Goal: Transaction & Acquisition: Purchase product/service

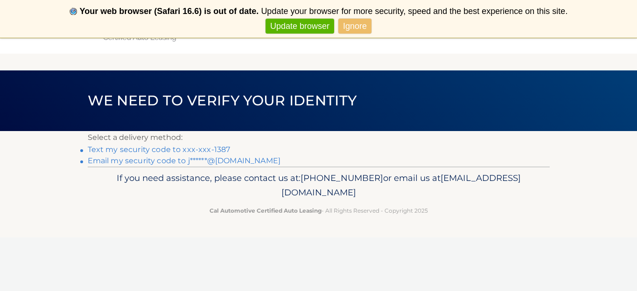
scroll to position [31, 0]
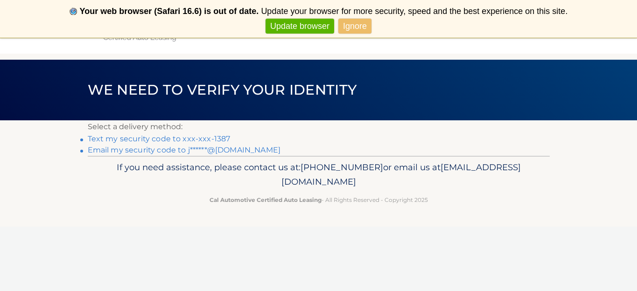
click at [174, 140] on link "Text my security code to xxx-xxx-1387" at bounding box center [159, 138] width 143 height 9
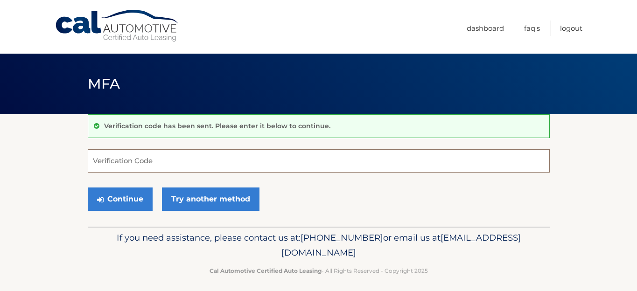
click at [167, 163] on input "Verification Code" at bounding box center [319, 160] width 462 height 23
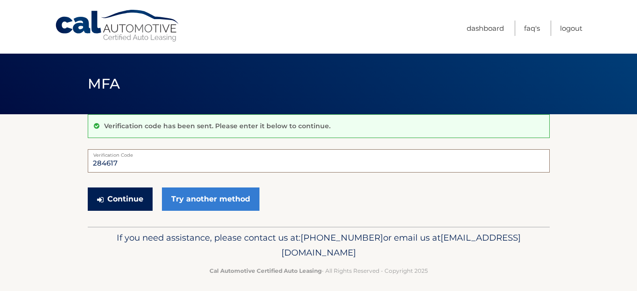
type input "284617"
click at [130, 199] on button "Continue" at bounding box center [120, 199] width 65 height 23
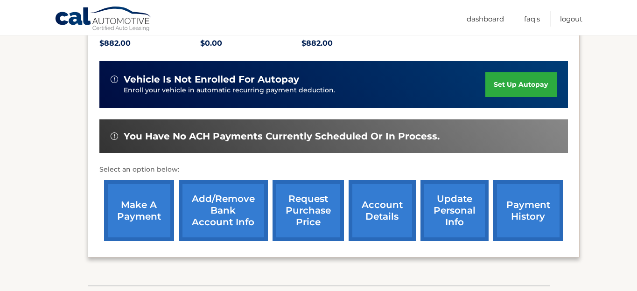
scroll to position [211, 0]
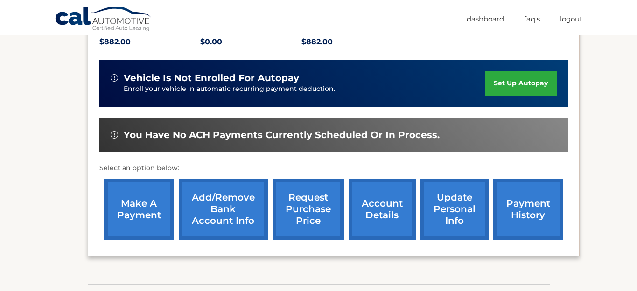
click at [517, 201] on link "payment history" at bounding box center [529, 209] width 70 height 61
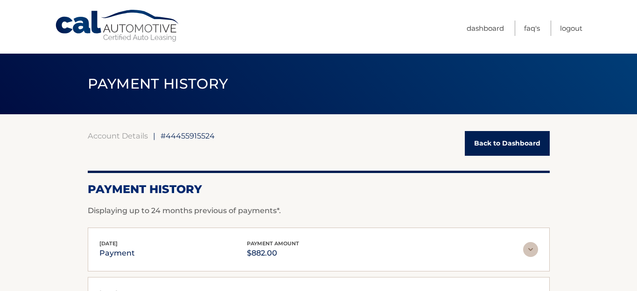
click at [494, 147] on link "Back to Dashboard" at bounding box center [507, 143] width 85 height 25
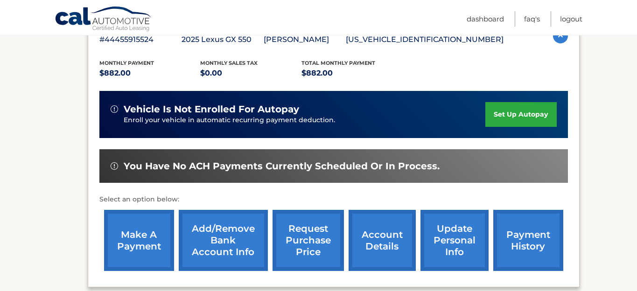
scroll to position [180, 0]
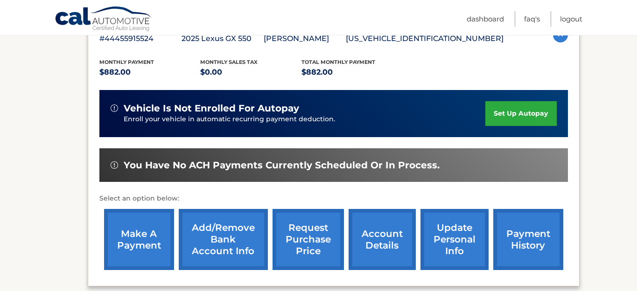
click at [145, 251] on link "make a payment" at bounding box center [139, 239] width 70 height 61
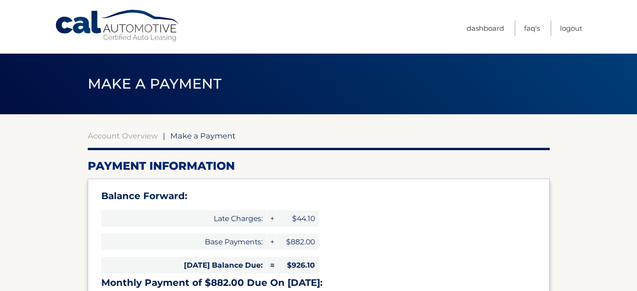
select select "OTNlMTRlN2UtNGMwNi00MWEzLTk0ZWMtMTU4YTM2NDE2OWEw"
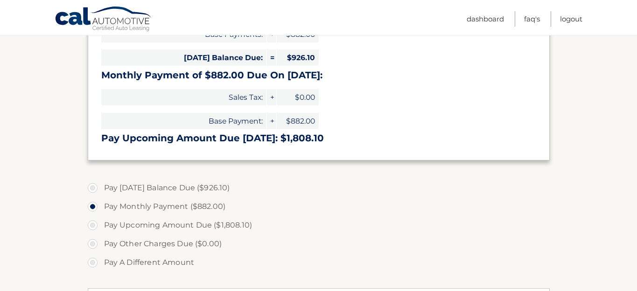
scroll to position [209, 0]
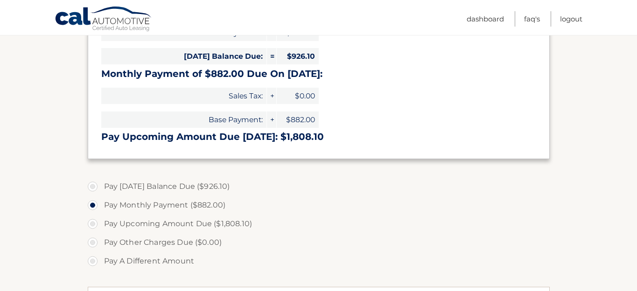
click at [93, 185] on label "Pay Today's Balance Due ($926.10)" at bounding box center [319, 186] width 462 height 19
click at [93, 185] on input "Pay Today's Balance Due ($926.10)" at bounding box center [96, 184] width 9 height 15
radio input "true"
type input "926.10"
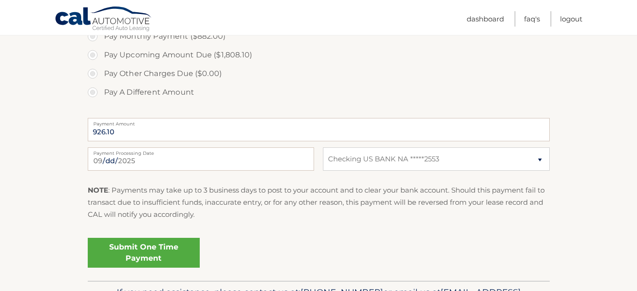
scroll to position [375, 0]
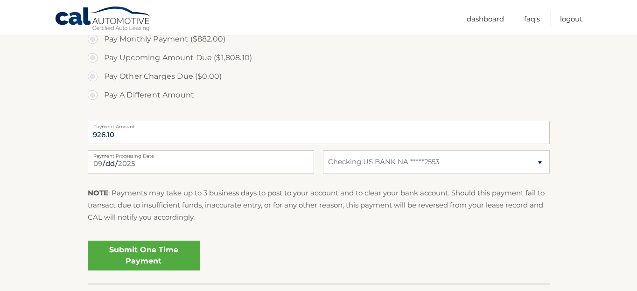
click at [143, 256] on link "Submit One Time Payment" at bounding box center [144, 256] width 112 height 30
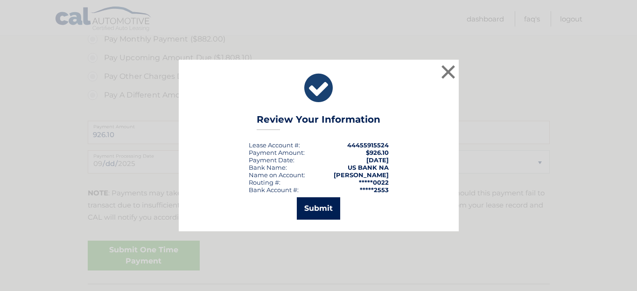
click at [325, 207] on button "Submit" at bounding box center [318, 209] width 43 height 22
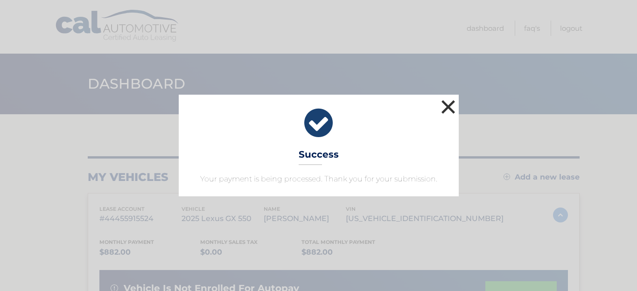
click at [450, 106] on button "×" at bounding box center [448, 107] width 19 height 19
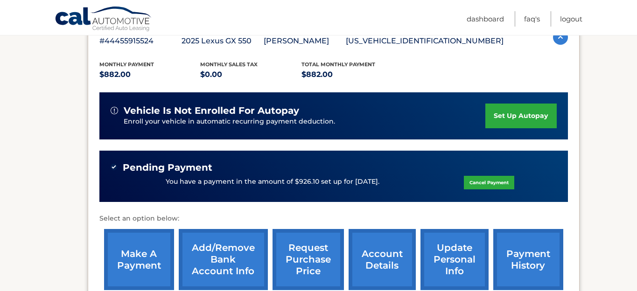
scroll to position [177, 0]
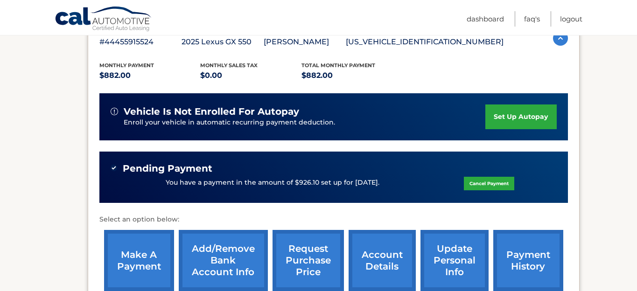
click at [538, 259] on link "payment history" at bounding box center [529, 260] width 70 height 61
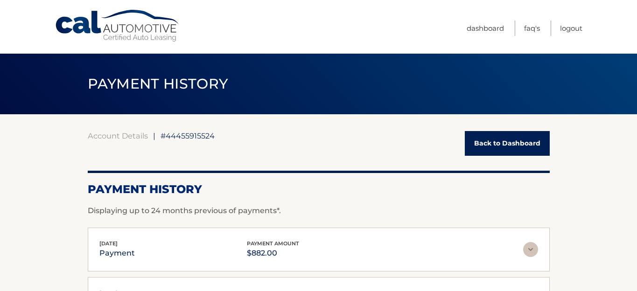
click at [488, 143] on link "Back to Dashboard" at bounding box center [507, 143] width 85 height 25
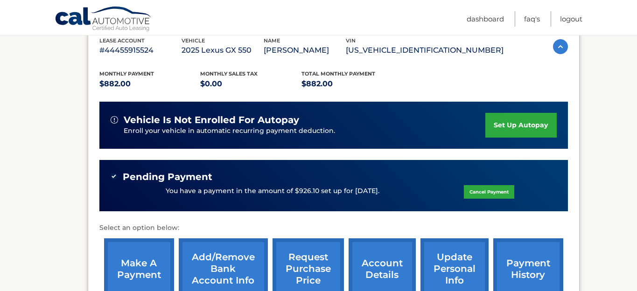
scroll to position [165, 0]
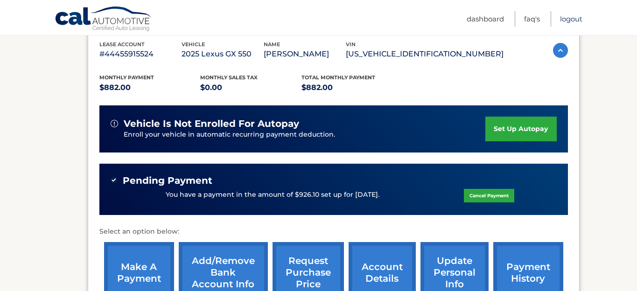
click at [574, 20] on link "Logout" at bounding box center [571, 18] width 22 height 15
